Goal: Find contact information: Find contact information

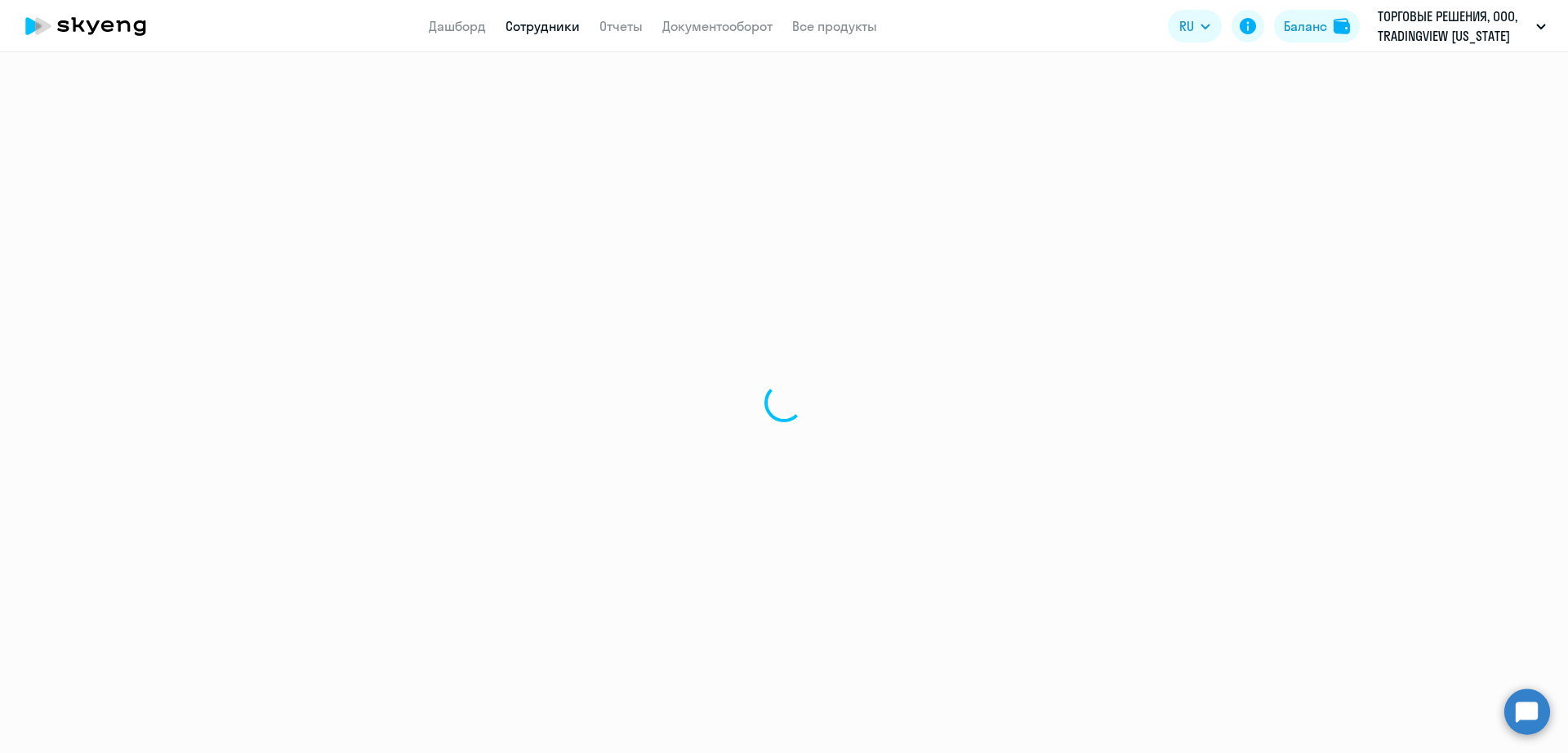
select select "30"
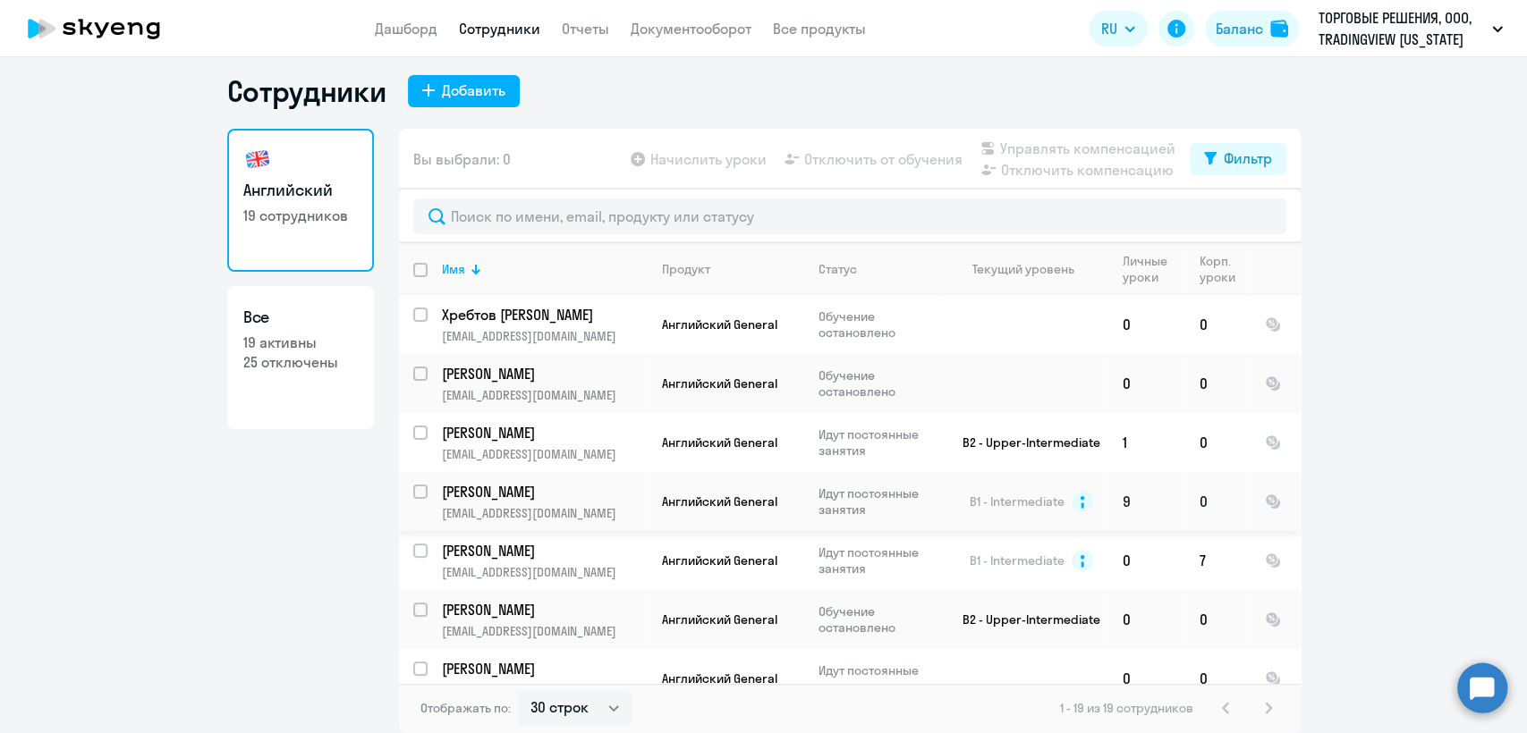
click at [614, 512] on p "[EMAIL_ADDRESS][DOMAIN_NAME]" at bounding box center [544, 513] width 205 height 16
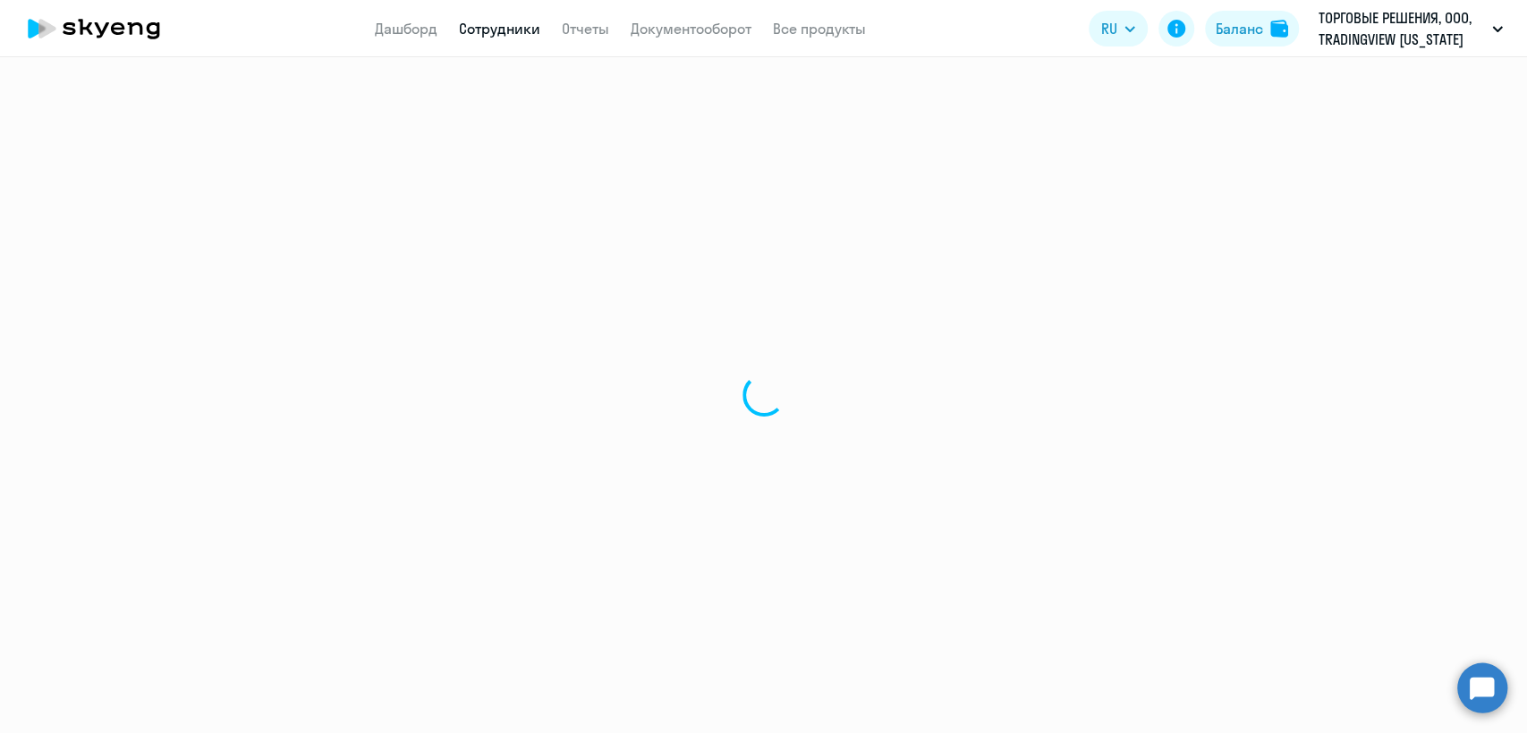
select select "english"
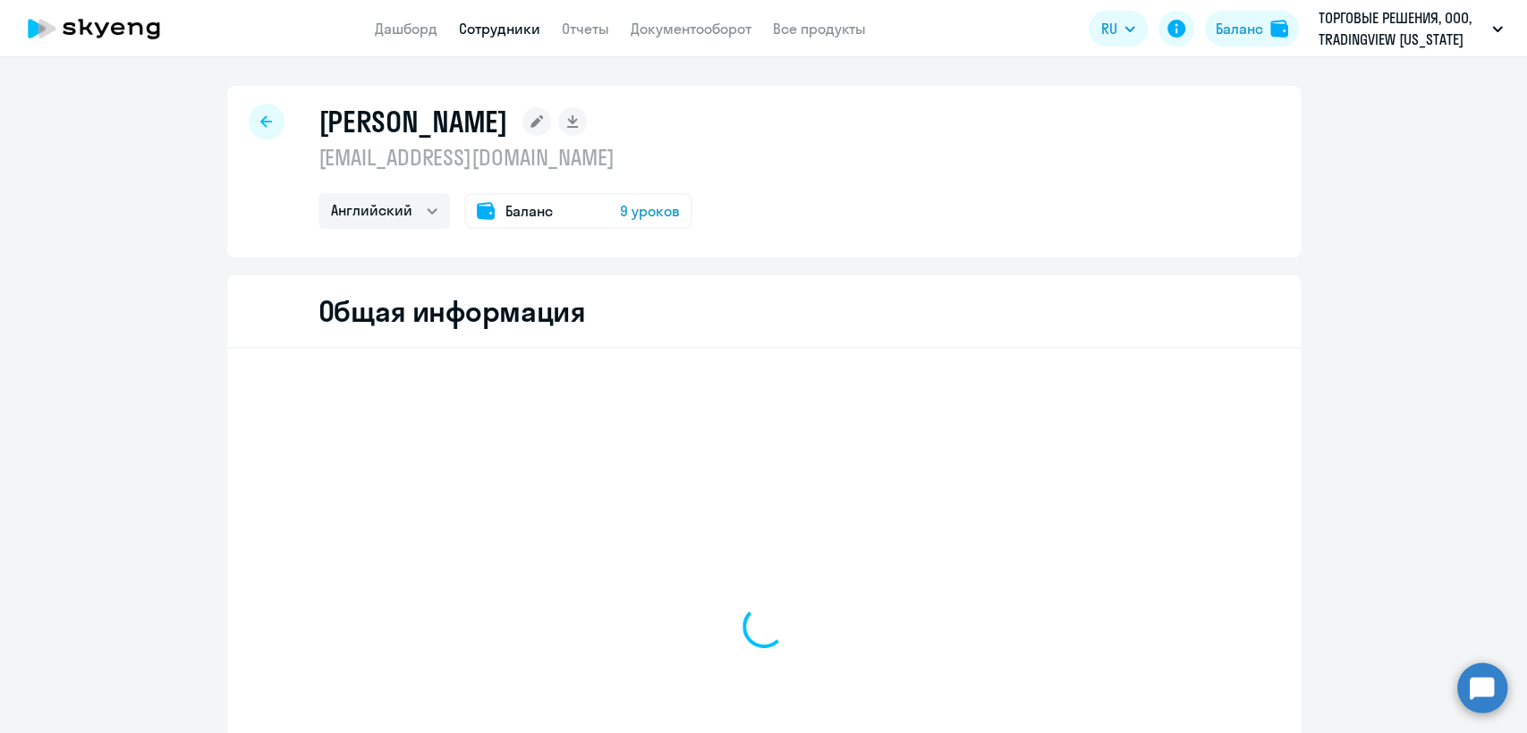
click at [482, 156] on p "[EMAIL_ADDRESS][DOMAIN_NAME]" at bounding box center [505, 157] width 374 height 29
click at [482, 154] on p "[EMAIL_ADDRESS][DOMAIN_NAME]" at bounding box center [505, 157] width 374 height 29
copy p "[EMAIL_ADDRESS][DOMAIN_NAME]"
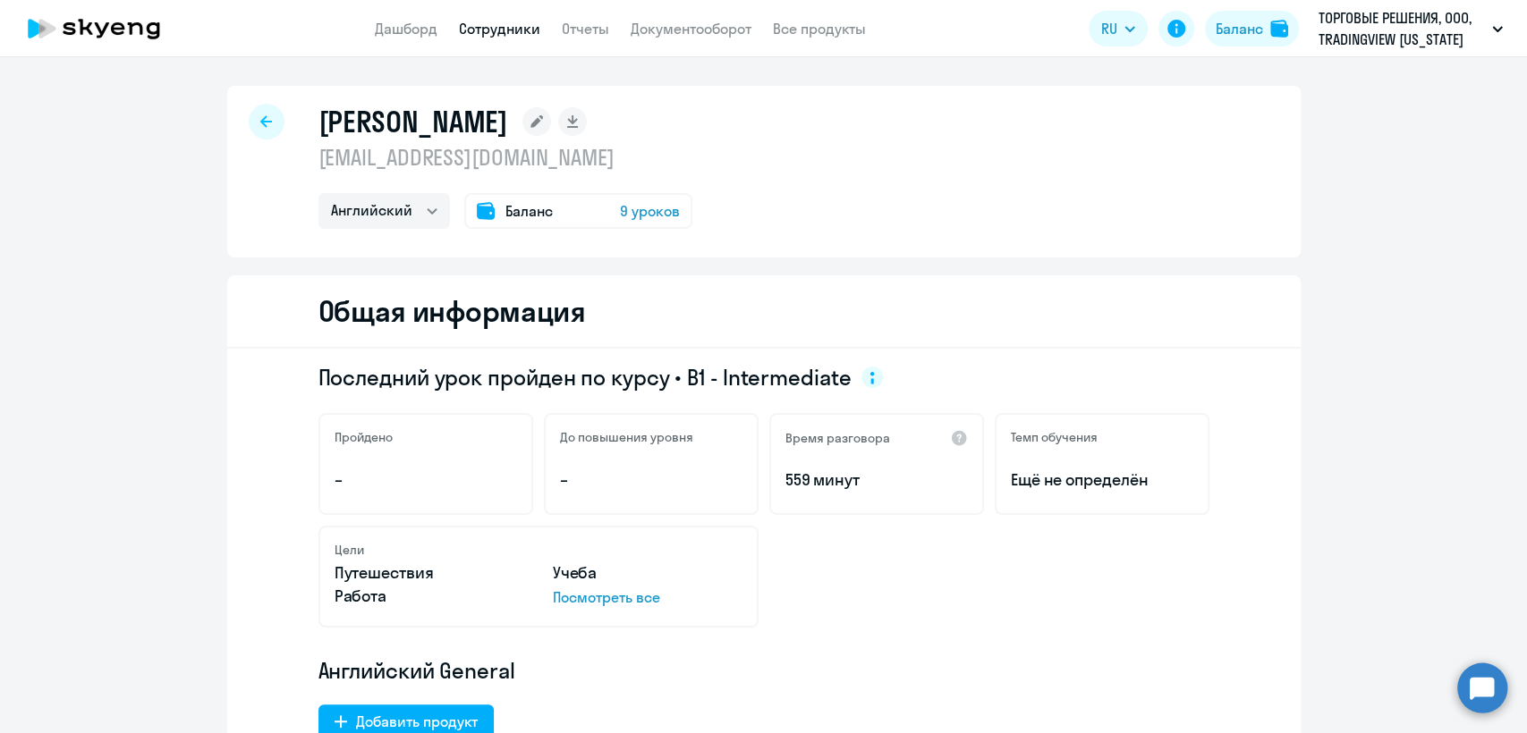
click at [502, 26] on link "Сотрудники" at bounding box center [499, 29] width 81 height 18
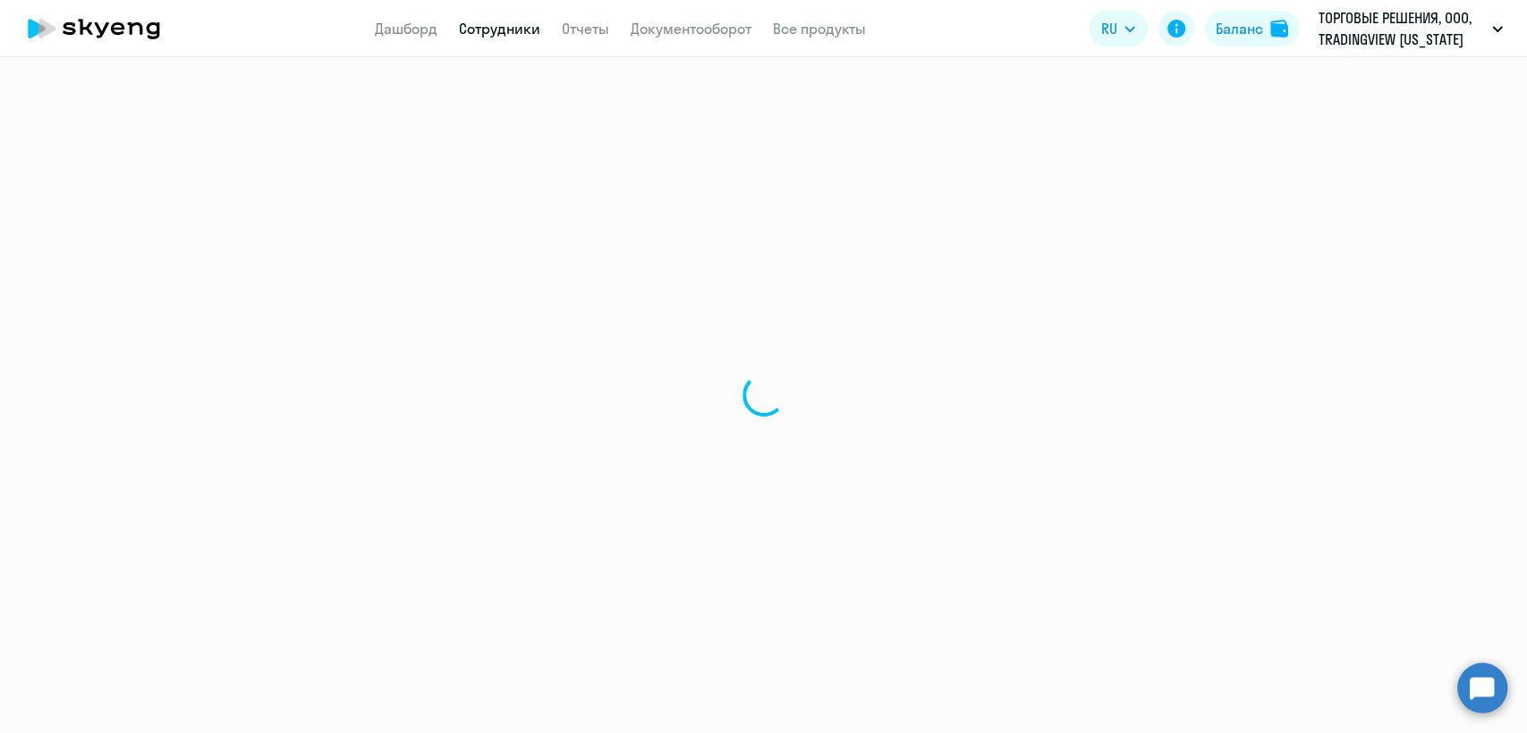
select select "30"
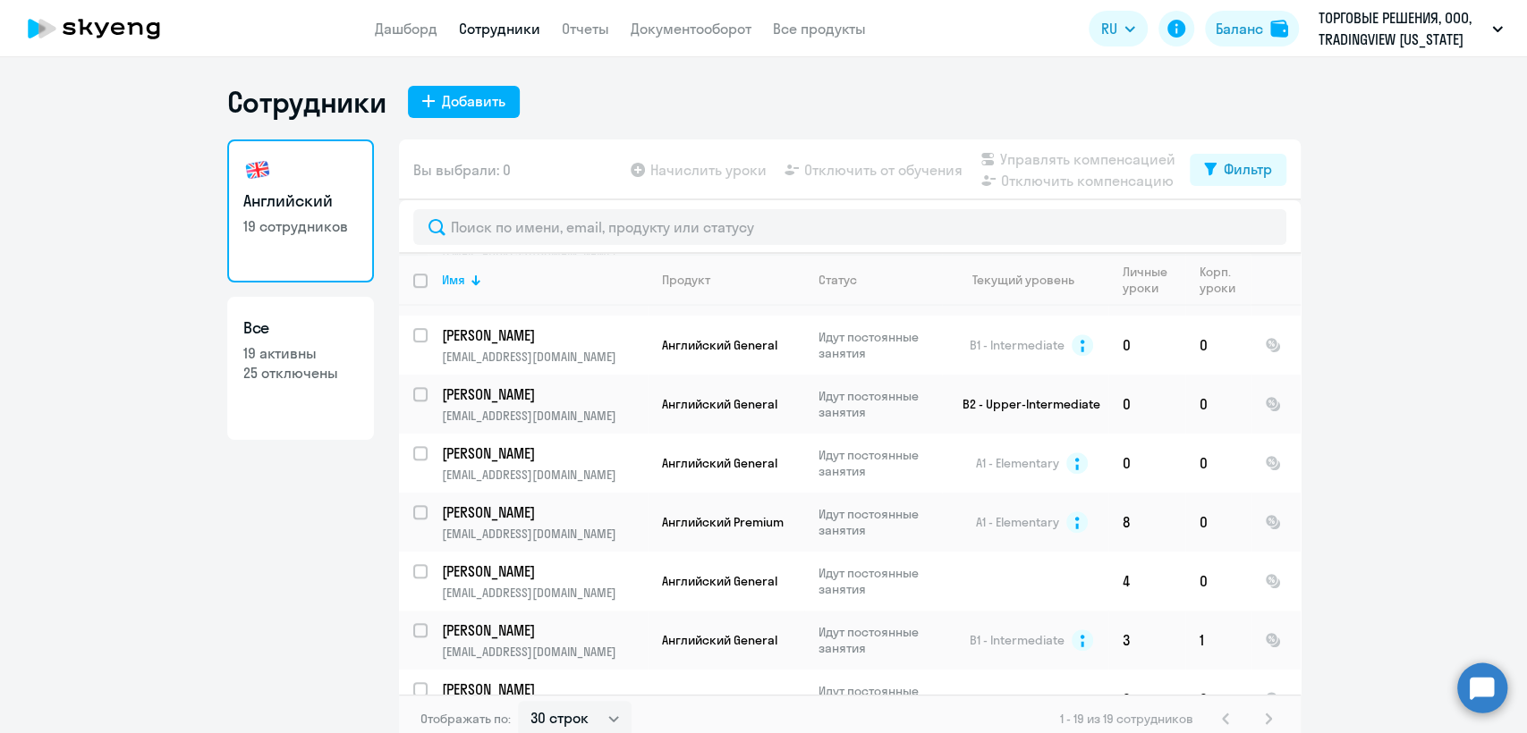
scroll to position [773, 0]
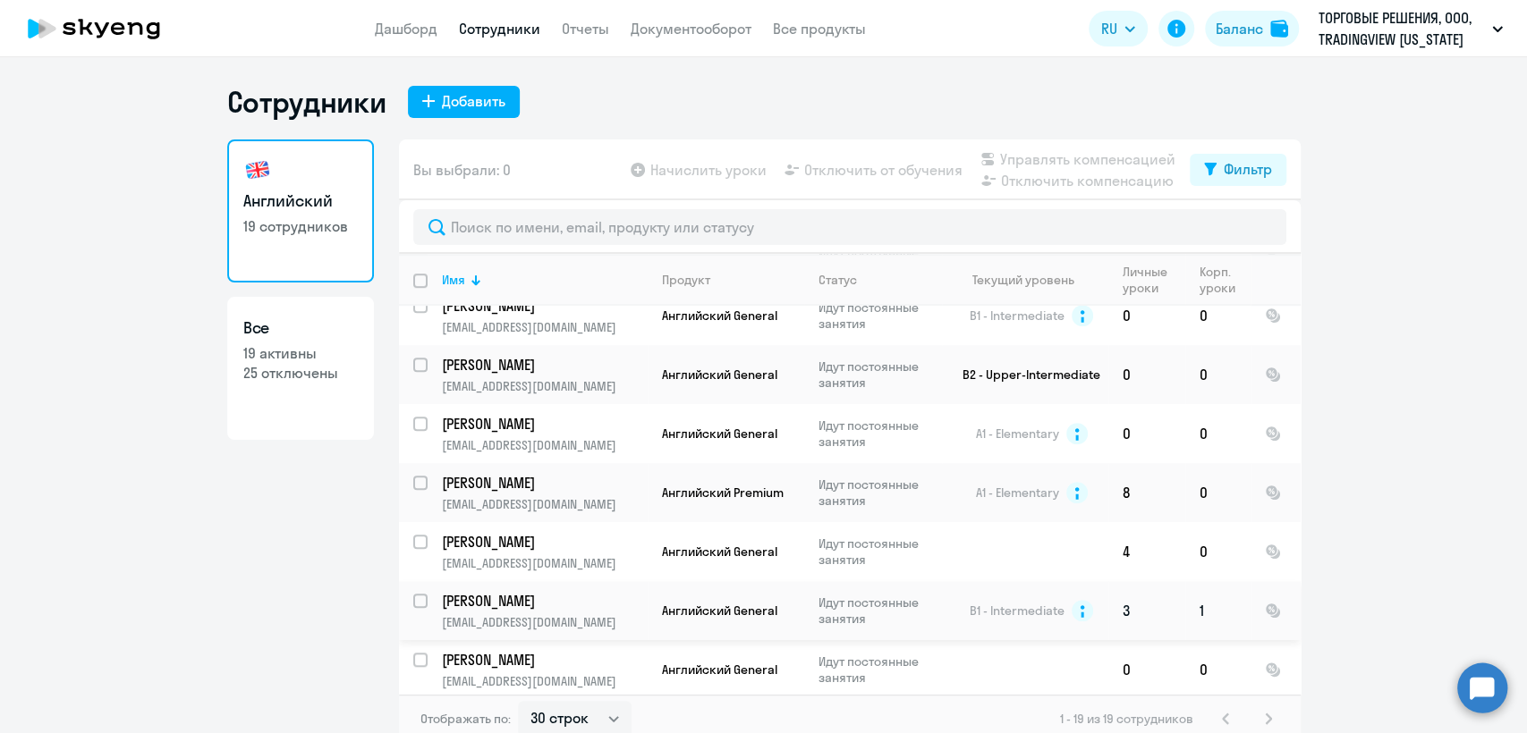
click at [918, 595] on p "Идут постоянные занятия" at bounding box center [879, 611] width 123 height 32
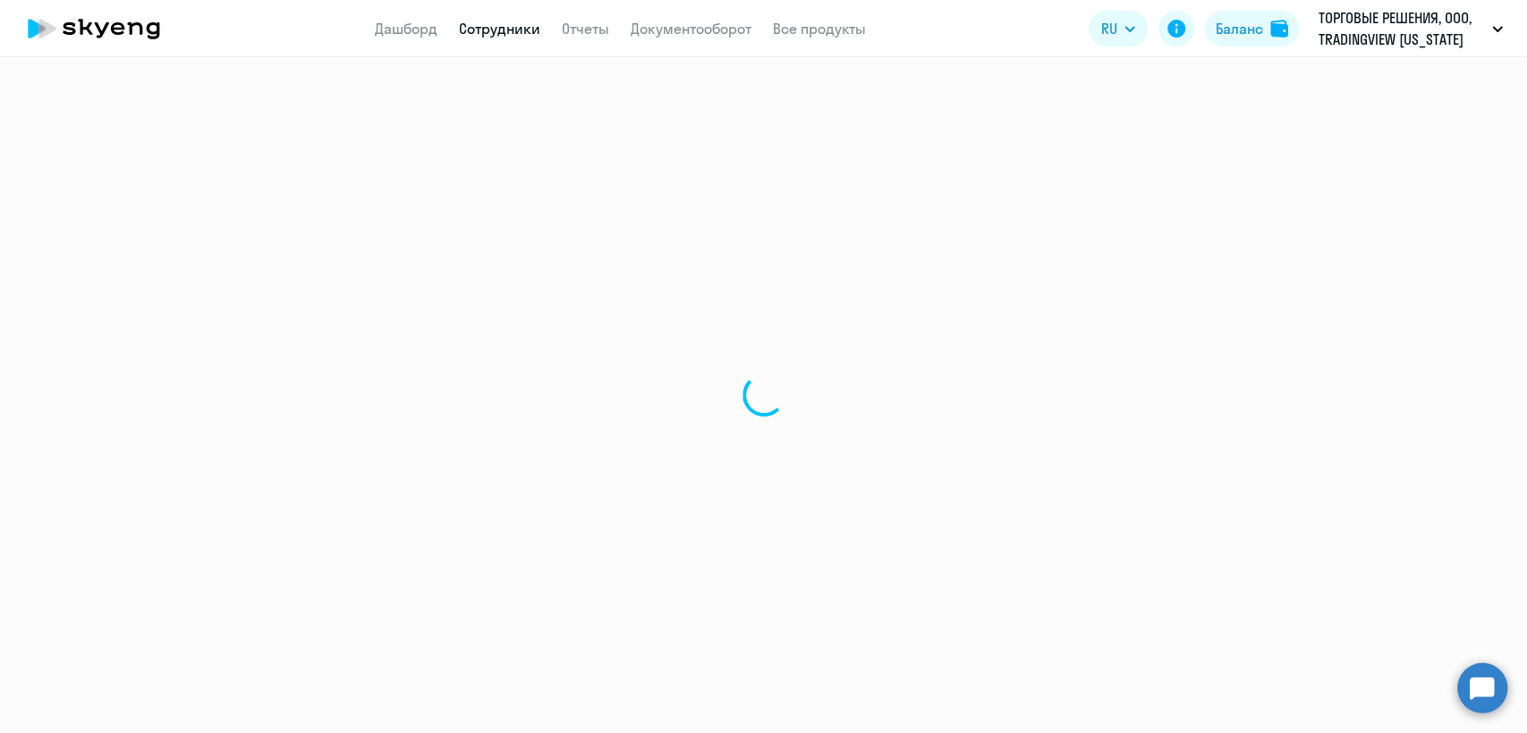
select select "english"
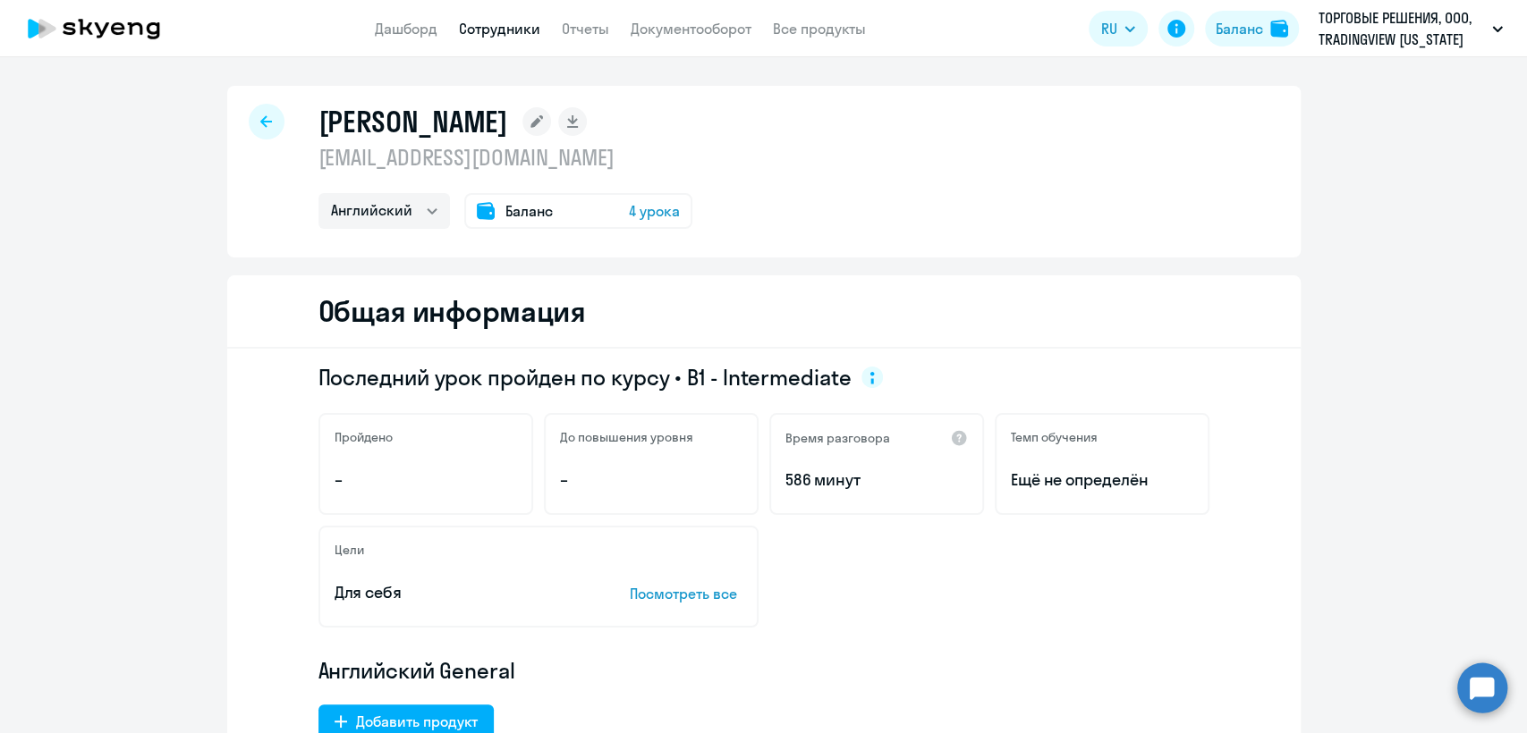
click at [501, 159] on p "[EMAIL_ADDRESS][DOMAIN_NAME]" at bounding box center [505, 157] width 374 height 29
copy p "[EMAIL_ADDRESS][DOMAIN_NAME]"
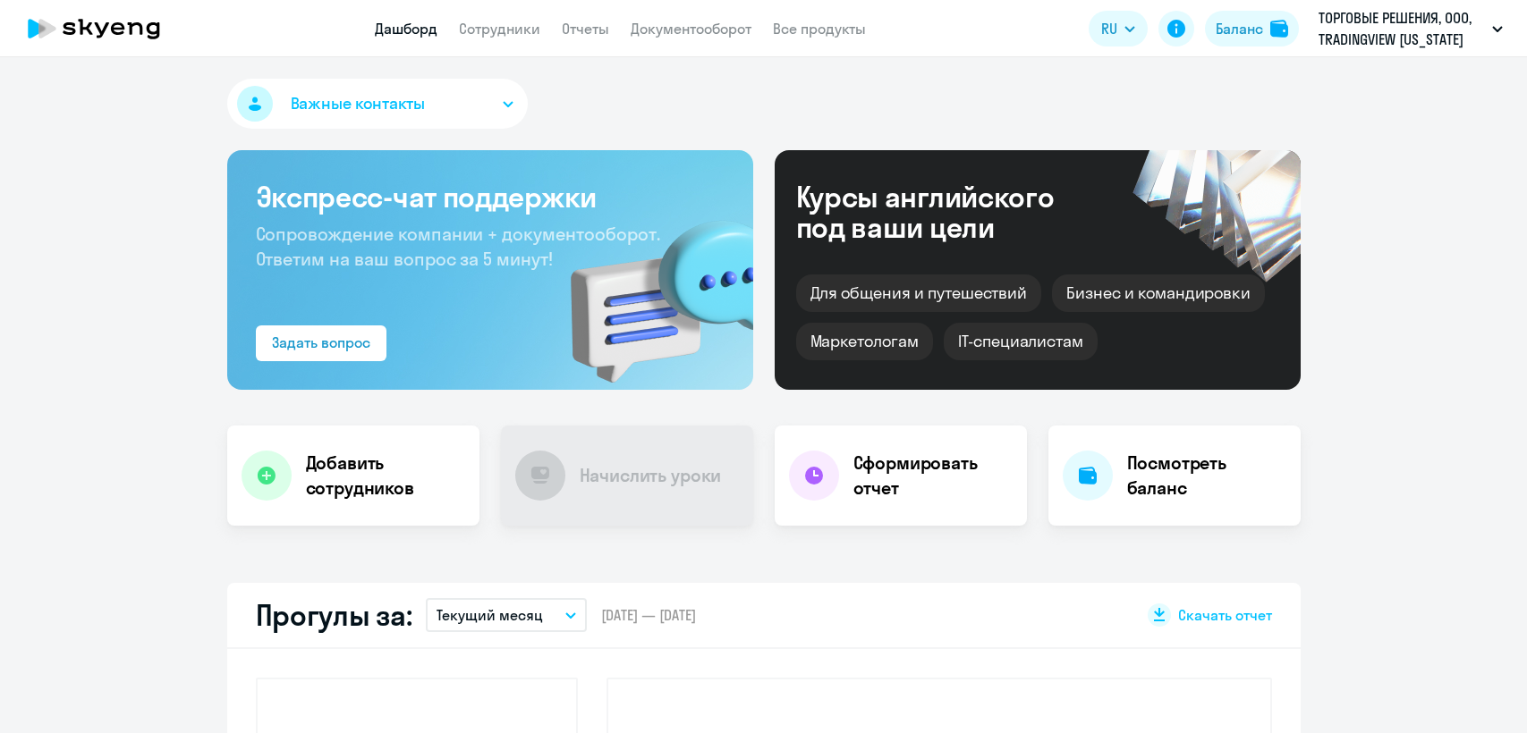
click at [483, 21] on link "Сотрудники" at bounding box center [499, 29] width 81 height 18
select select "30"
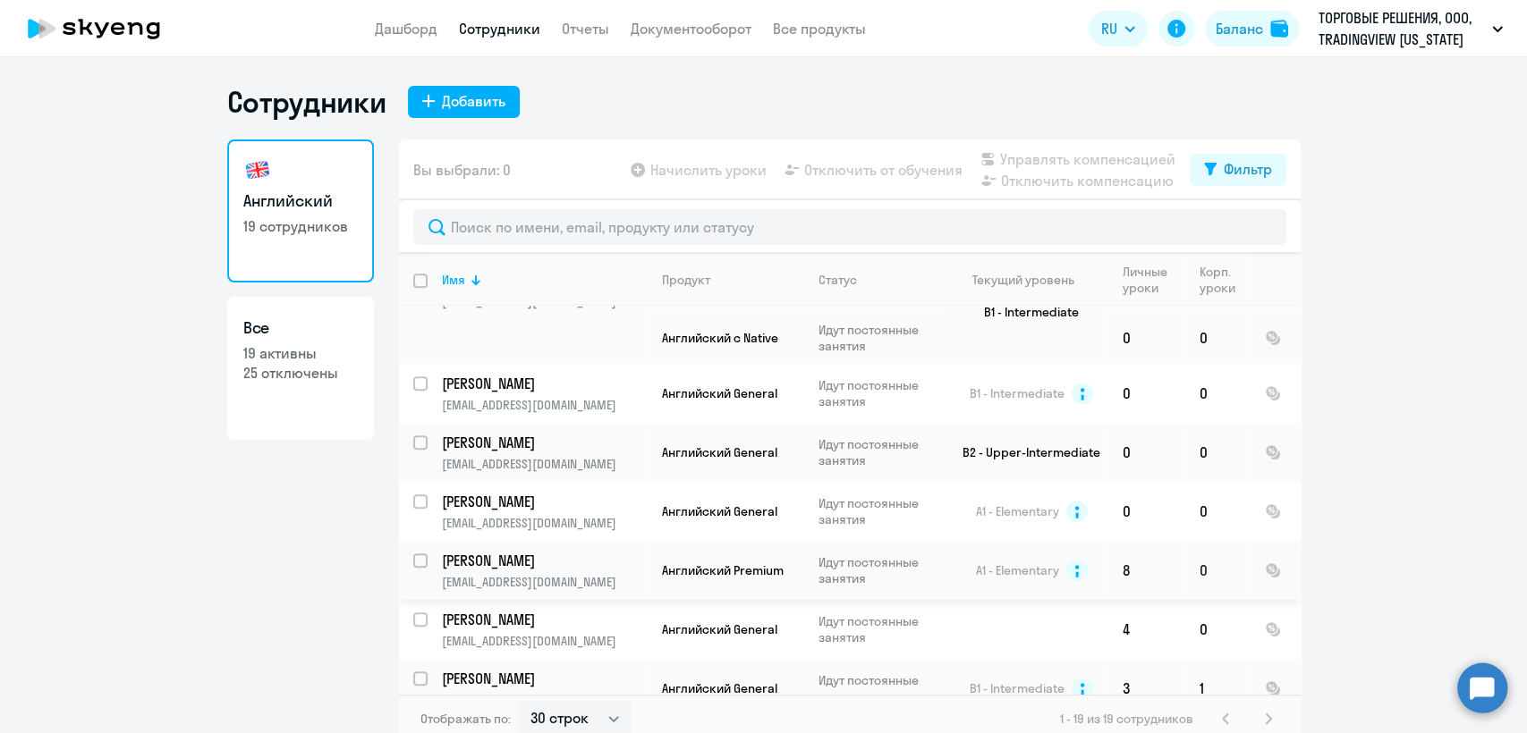
scroll to position [773, 0]
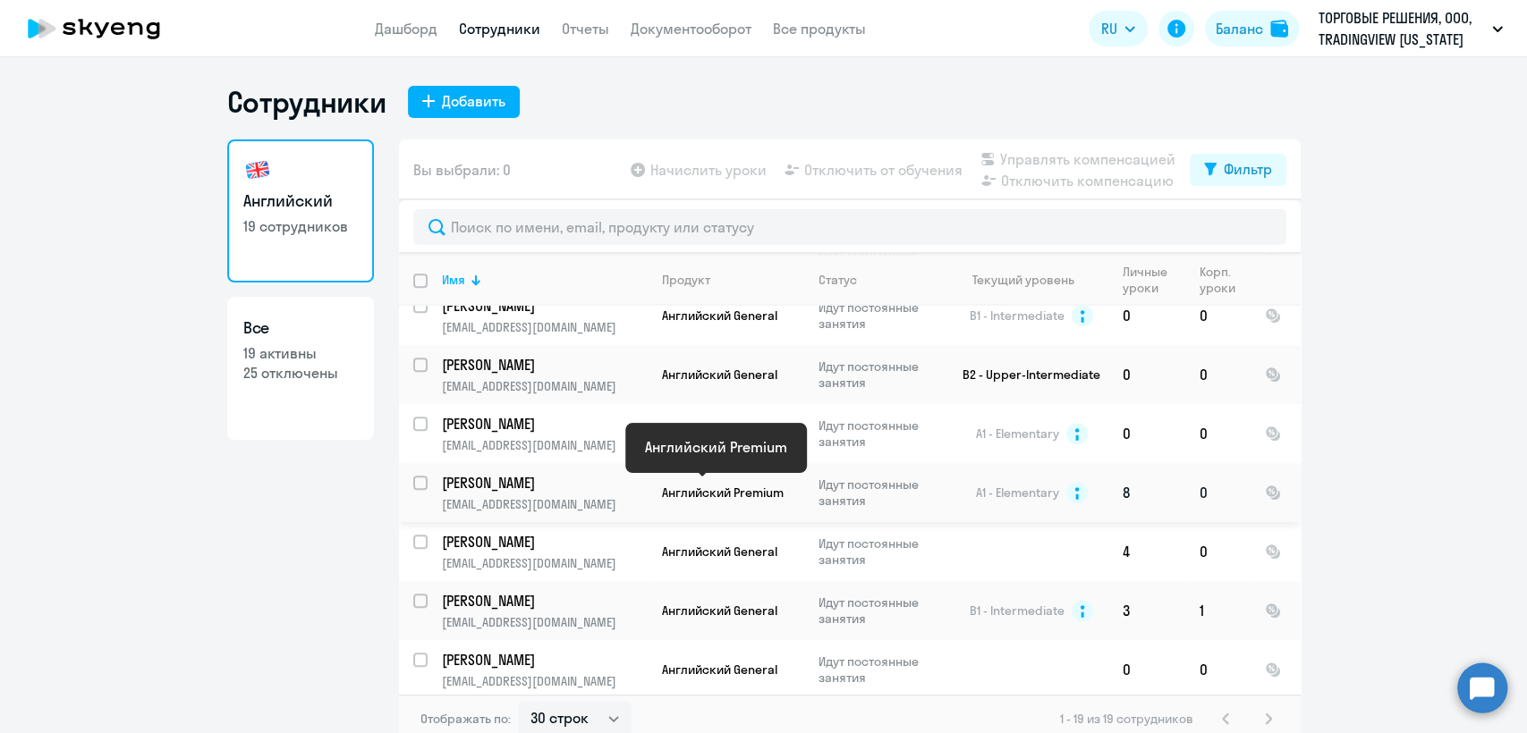
click at [688, 485] on span "Английский Premium" at bounding box center [723, 493] width 122 height 16
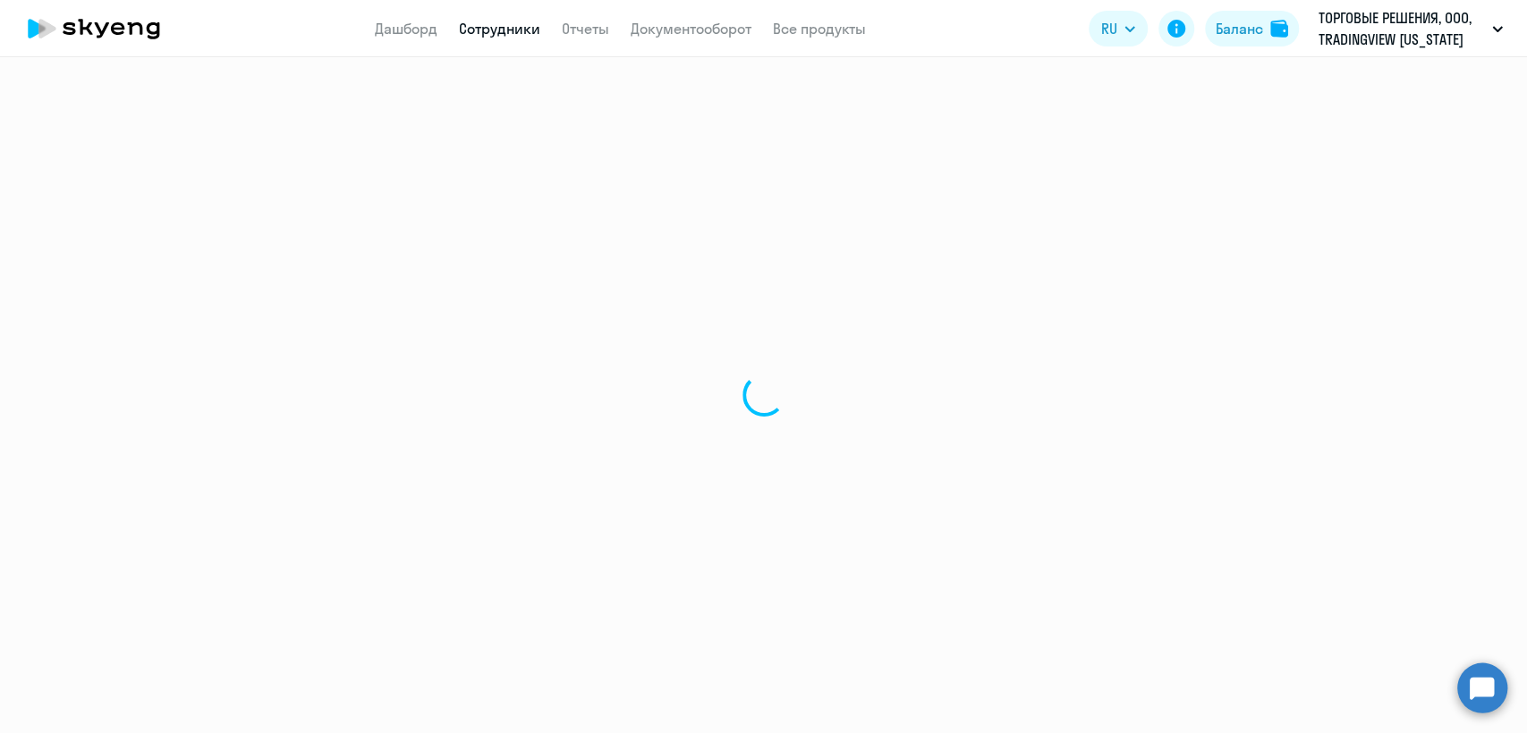
select select "english"
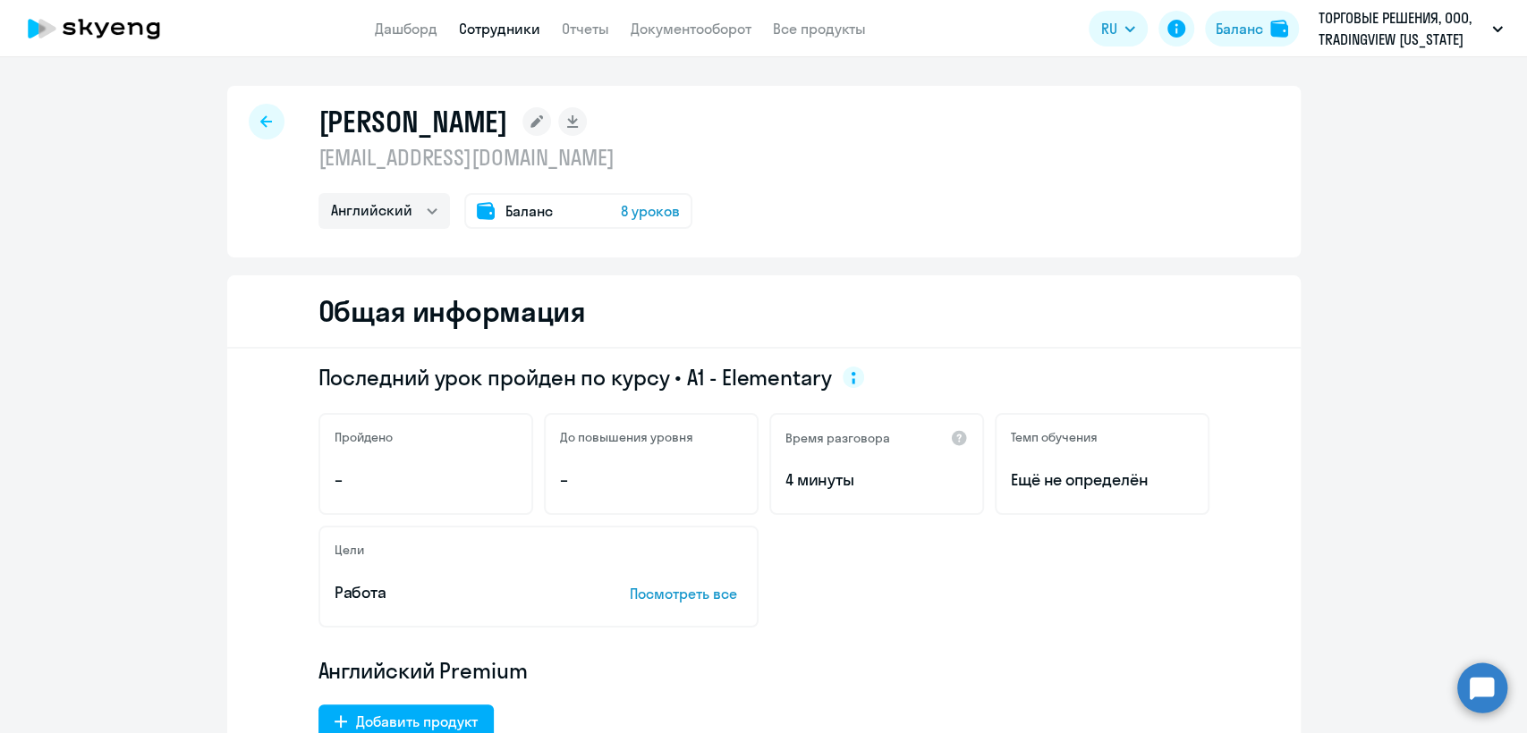
click at [494, 168] on p "[EMAIL_ADDRESS][DOMAIN_NAME]" at bounding box center [505, 157] width 374 height 29
copy p "[EMAIL_ADDRESS][DOMAIN_NAME]"
